Goal: Information Seeking & Learning: Learn about a topic

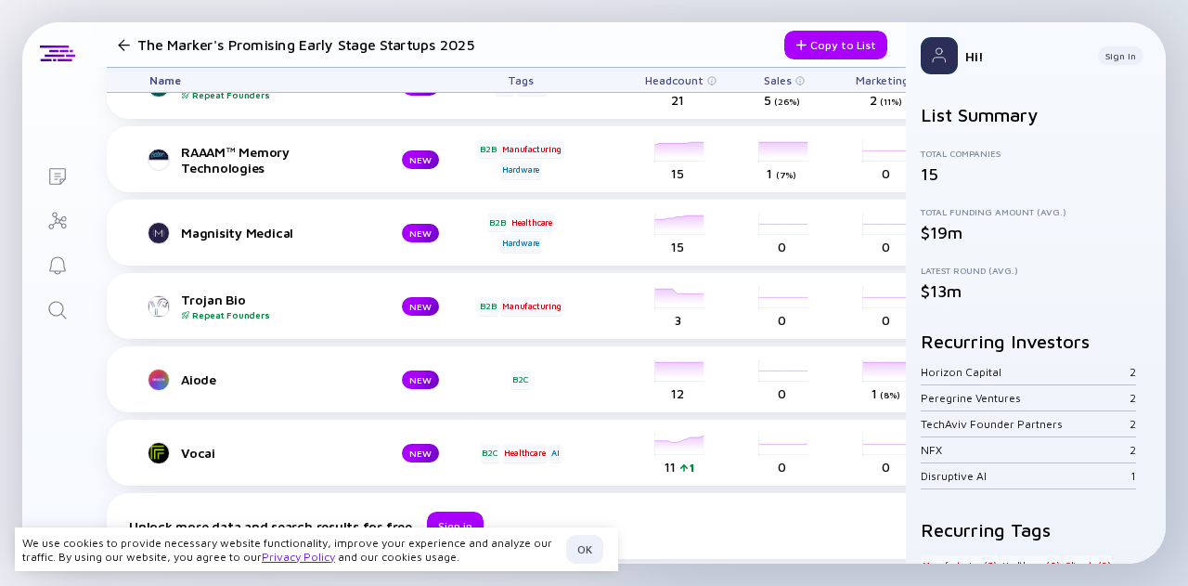
scroll to position [735, 0]
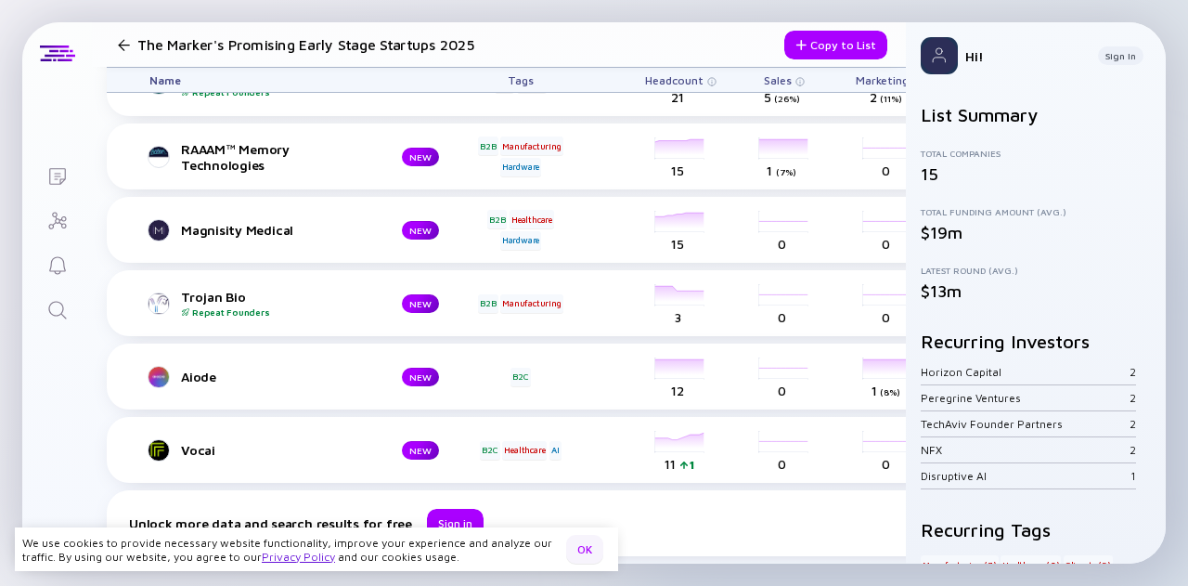
click at [578, 547] on div "OK" at bounding box center [584, 548] width 37 height 29
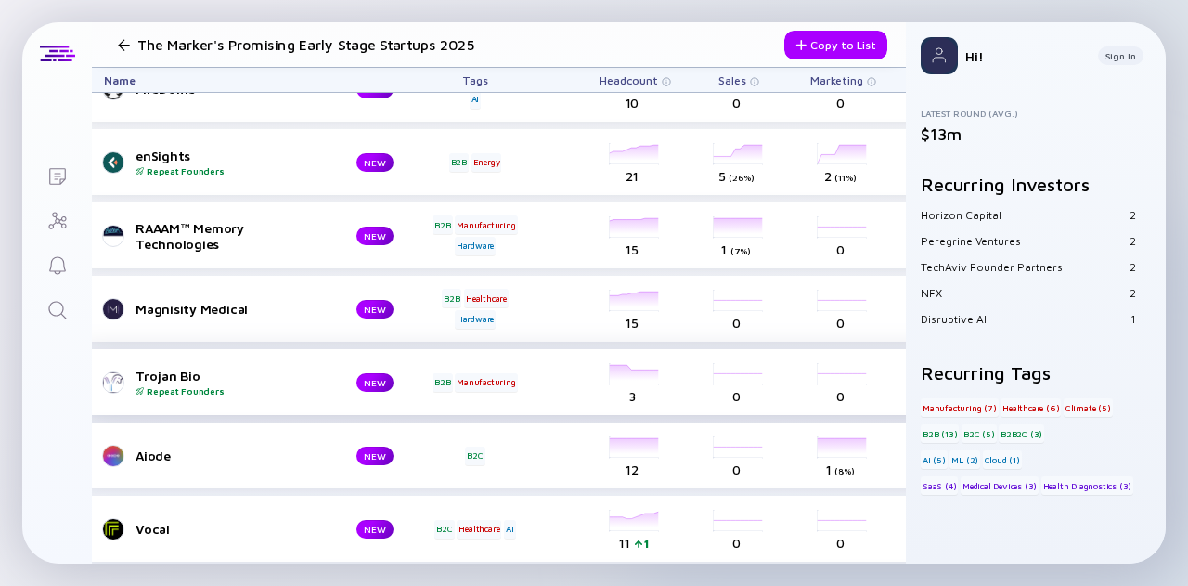
scroll to position [735, 45]
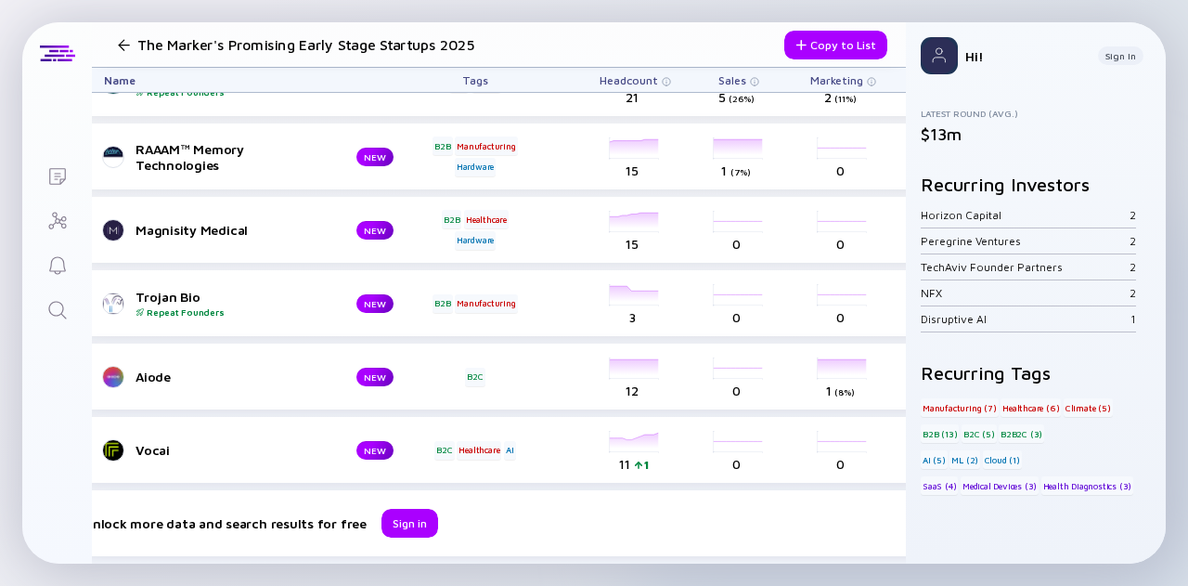
click at [29, 448] on div "Lists The Marker's Promising Early Stage Startups 2025 Copy to List Name Tags H…" at bounding box center [593, 292] width 1143 height 541
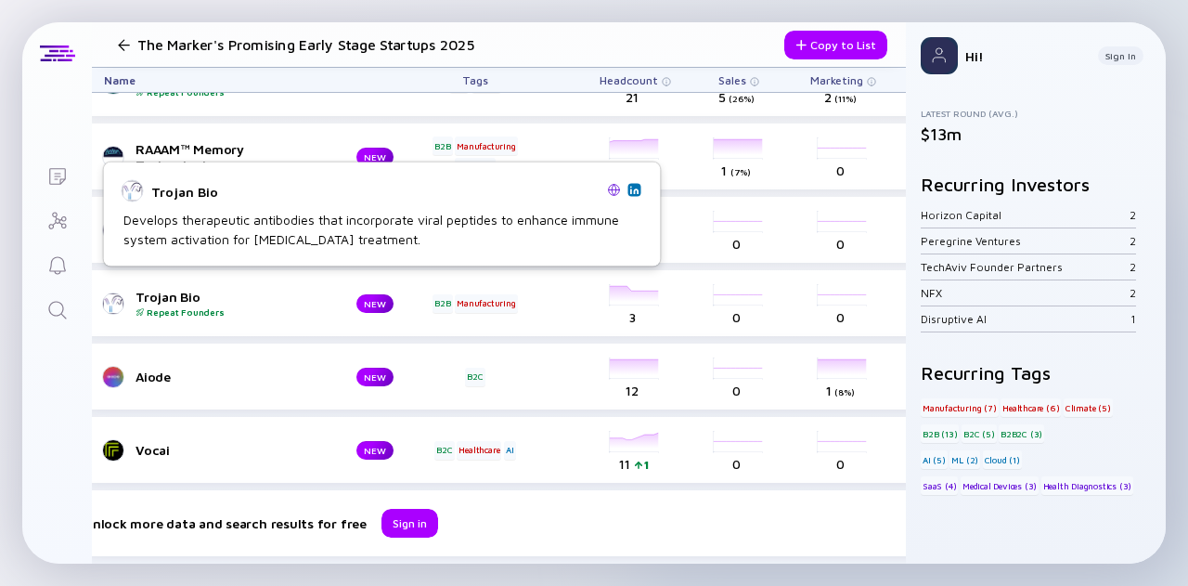
drag, startPoint x: 169, startPoint y: 193, endPoint x: 215, endPoint y: 189, distance: 46.5
click at [215, 189] on div "Trojan Bio" at bounding box center [375, 191] width 449 height 16
drag, startPoint x: 215, startPoint y: 188, endPoint x: 161, endPoint y: 195, distance: 55.1
click at [161, 195] on div "Trojan Bio" at bounding box center [375, 191] width 449 height 16
copy div "Trojan Bio"
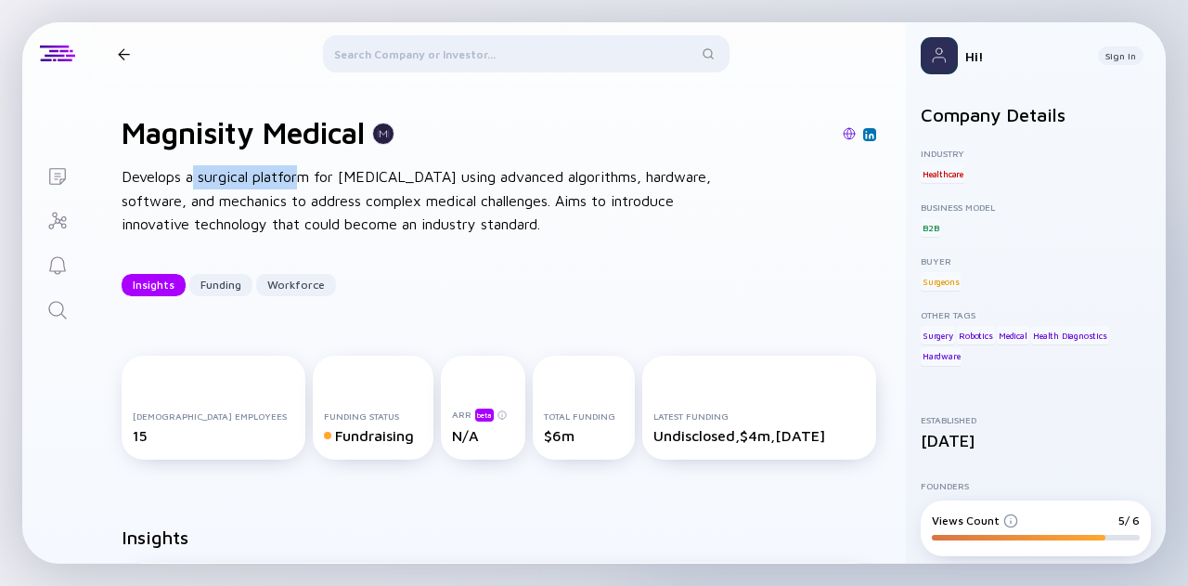
drag, startPoint x: 196, startPoint y: 175, endPoint x: 304, endPoint y: 187, distance: 109.1
click at [304, 187] on div "Develops a surgical platform for [MEDICAL_DATA] using advanced algorithms, hard…" at bounding box center [419, 200] width 594 height 71
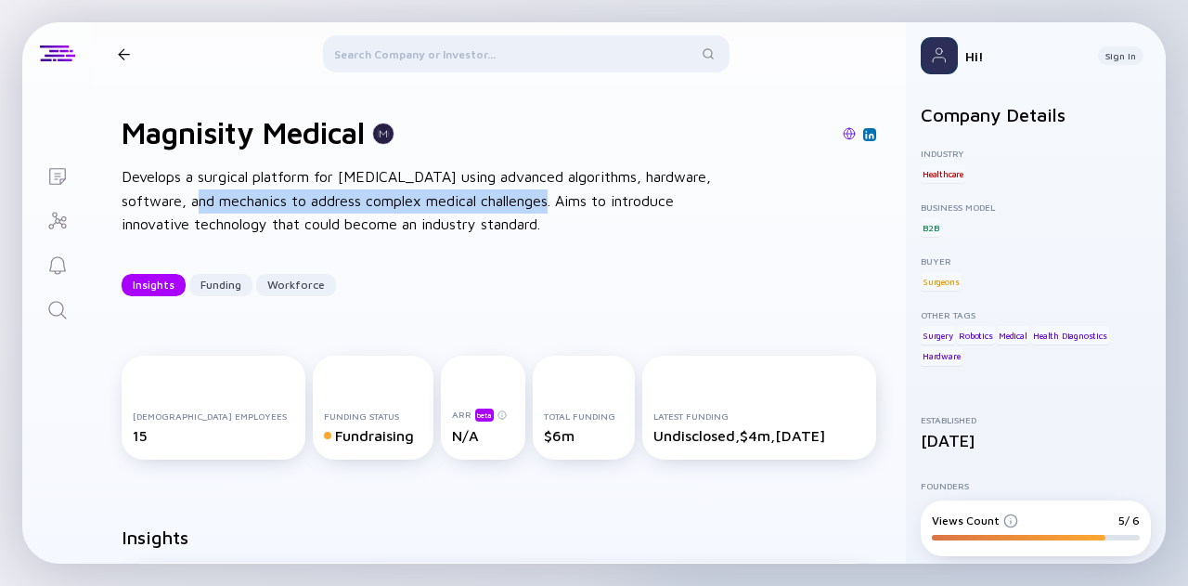
drag, startPoint x: 193, startPoint y: 206, endPoint x: 549, endPoint y: 207, distance: 356.3
click at [549, 207] on div "Develops a surgical platform for [MEDICAL_DATA] using advanced algorithms, hard…" at bounding box center [419, 200] width 594 height 71
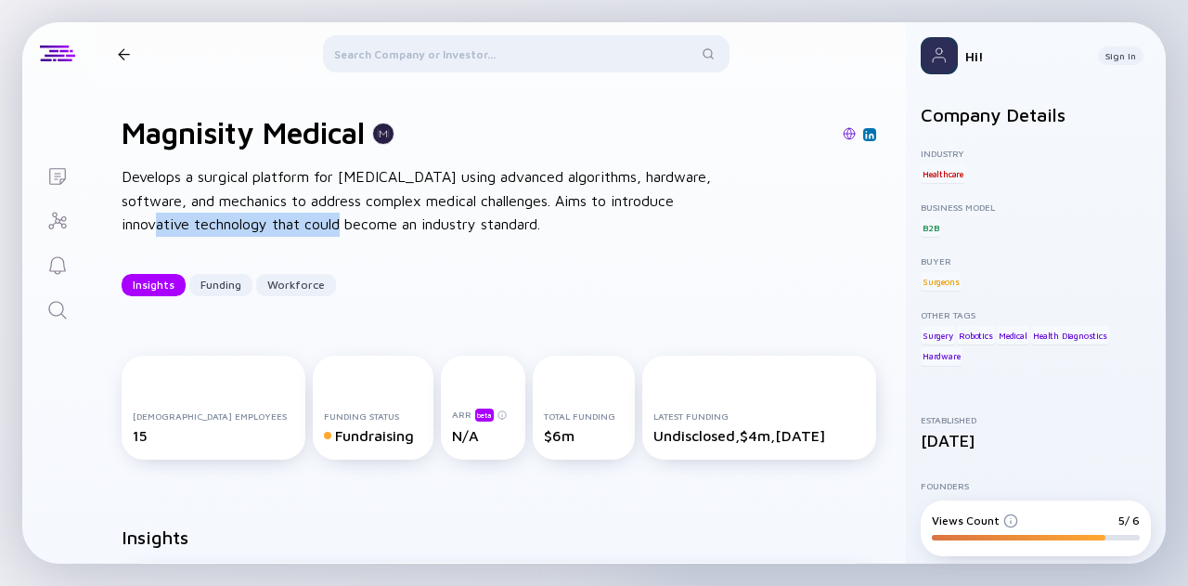
drag, startPoint x: 138, startPoint y: 224, endPoint x: 366, endPoint y: 233, distance: 227.5
click at [342, 232] on div "Develops a surgical platform for minimally-invasive surgery using advanced algo…" at bounding box center [419, 200] width 594 height 71
drag, startPoint x: 381, startPoint y: 235, endPoint x: 469, endPoint y: 199, distance: 94.4
click at [387, 235] on div "Develops a surgical platform for minimally-invasive surgery using advanced algo…" at bounding box center [419, 200] width 594 height 71
click at [431, 218] on div "Develops a surgical platform for minimally-invasive surgery using advanced algo…" at bounding box center [419, 200] width 594 height 71
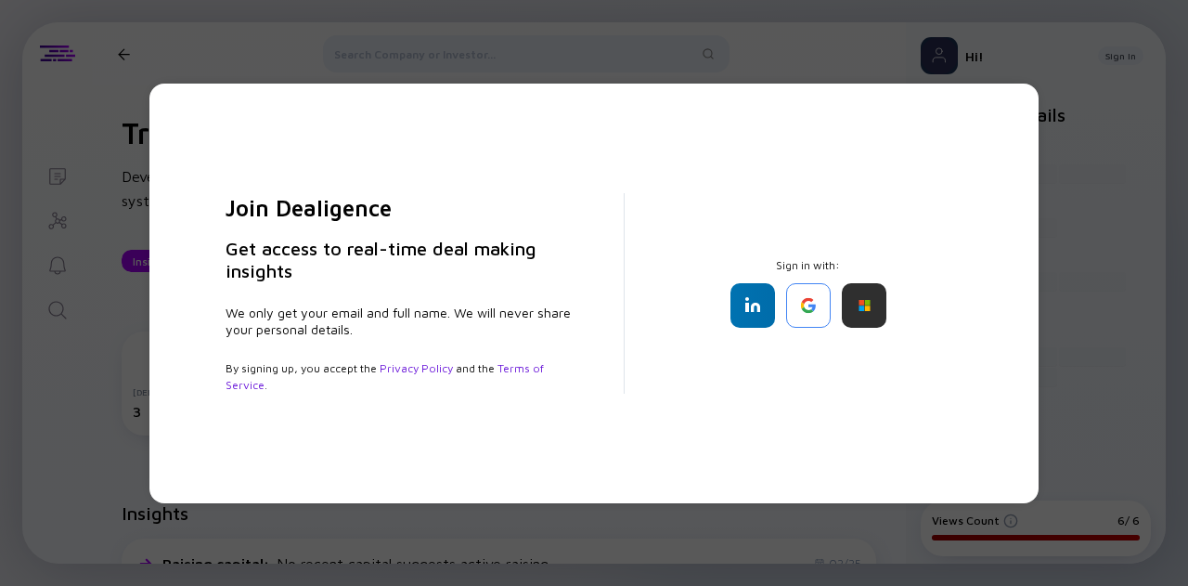
click at [1041, 164] on div "Join Dealigence Get access to real-time deal making insights We only get your e…" at bounding box center [594, 293] width 1188 height 586
